Goal: Task Accomplishment & Management: Use online tool/utility

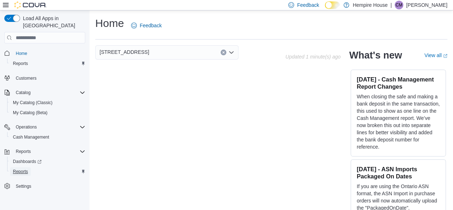
click at [24, 168] on span "Reports" at bounding box center [20, 171] width 15 height 6
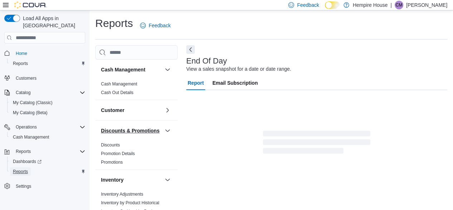
scroll to position [13, 0]
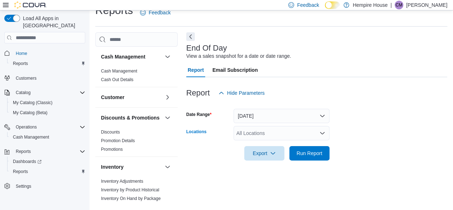
click at [311, 131] on div "All Locations" at bounding box center [282, 133] width 96 height 14
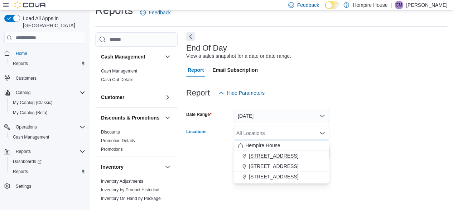
click at [276, 157] on span "[STREET_ADDRESS]" at bounding box center [273, 155] width 49 height 7
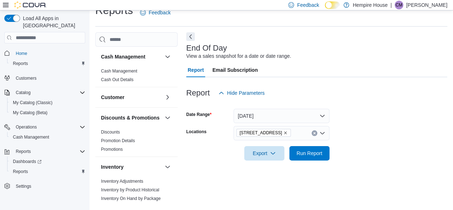
click at [412, 116] on form "Date Range [DATE] Locations [STREET_ADDRESS] Export Run Report" at bounding box center [316, 130] width 261 height 60
click at [307, 151] on span "Run Report" at bounding box center [310, 152] width 26 height 7
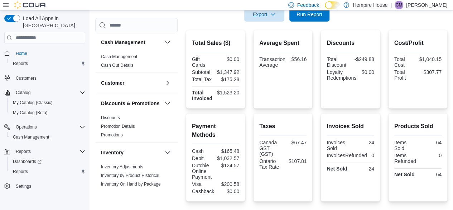
scroll to position [228, 0]
